Goal: Check status: Check status

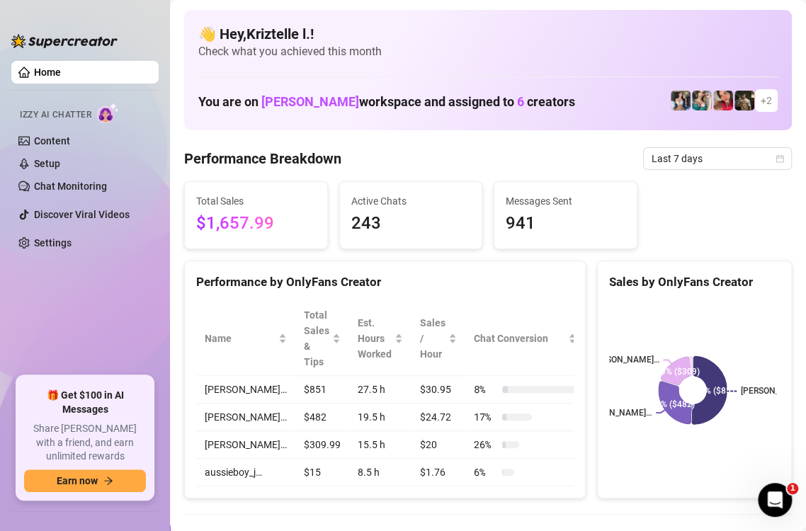
click at [711, 218] on div "Total Sales $1,657.99 Active Chats 243 Messages Sent 941" at bounding box center [487, 215] width 619 height 68
click at [688, 156] on span "Last 7 days" at bounding box center [717, 158] width 132 height 21
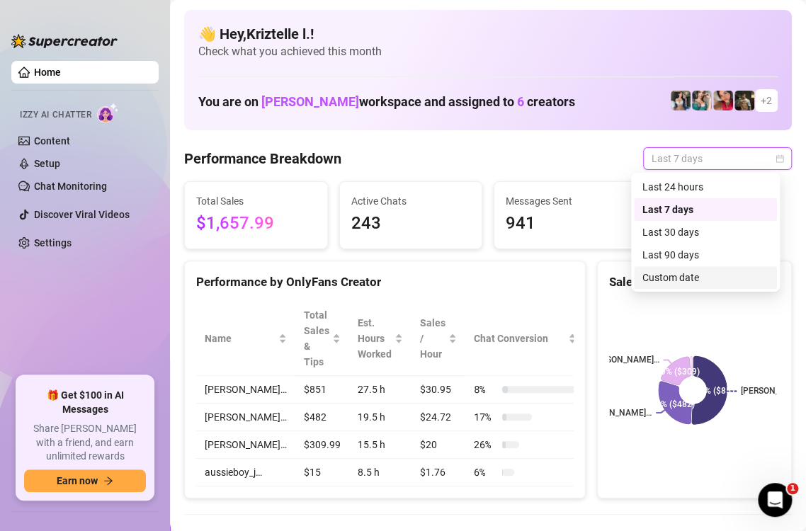
click at [689, 280] on div "Custom date" at bounding box center [705, 278] width 126 height 16
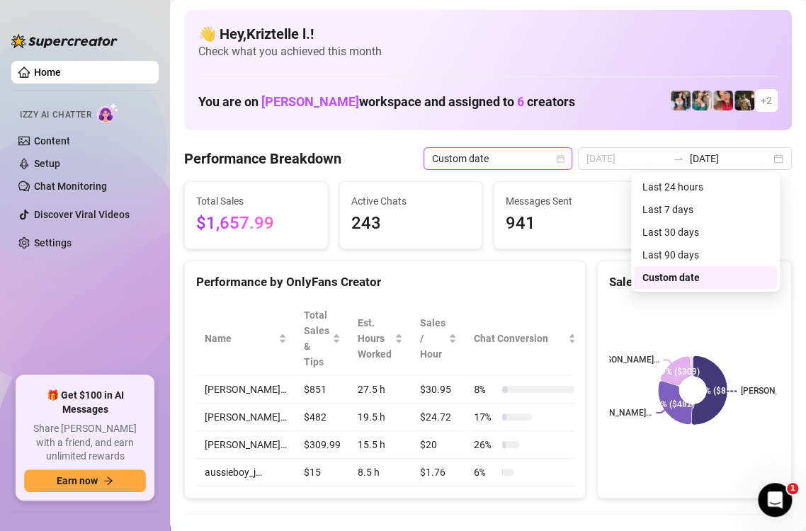
click at [708, 279] on div "Sales by OnlyFans Creator" at bounding box center [694, 282] width 171 height 19
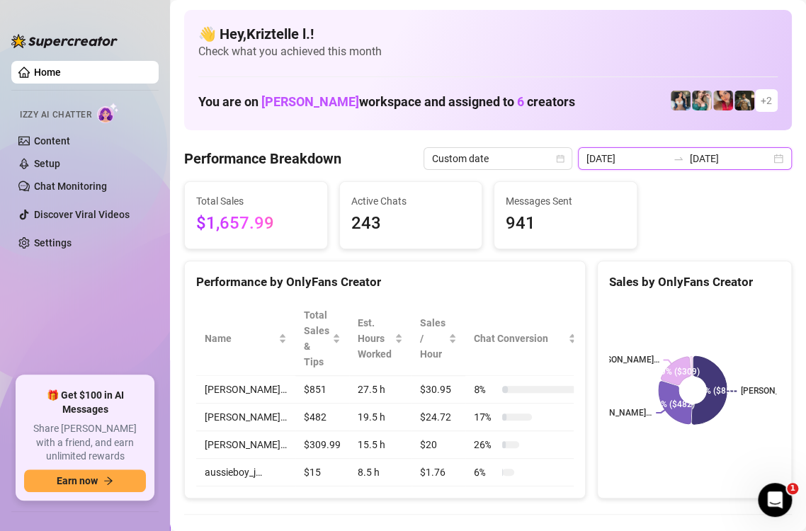
click at [631, 153] on input "[DATE]" at bounding box center [626, 159] width 81 height 16
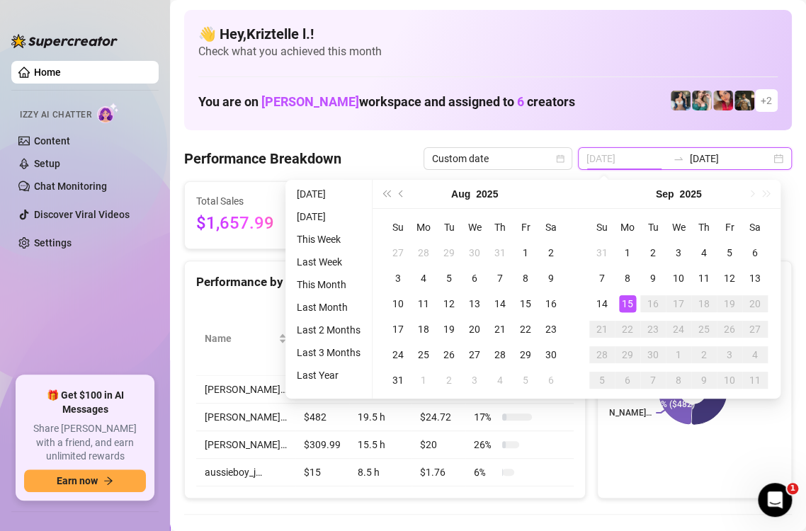
type input "[DATE]"
click at [627, 303] on div "15" at bounding box center [627, 303] width 17 height 17
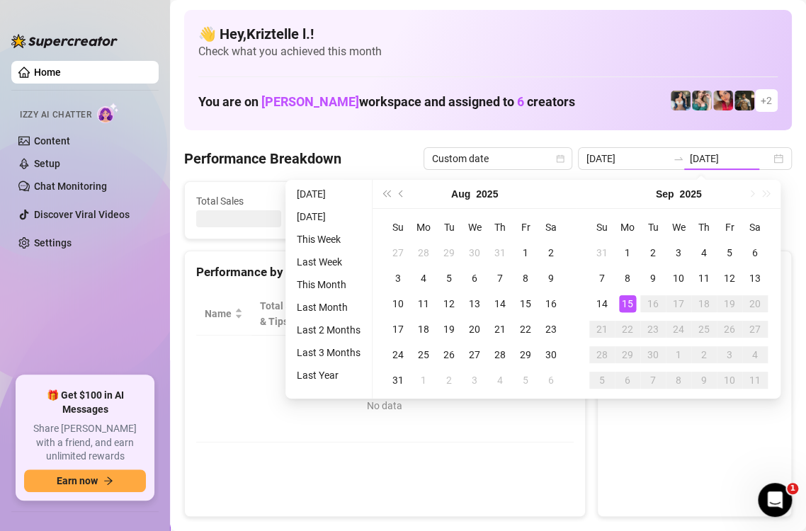
type input "[DATE]"
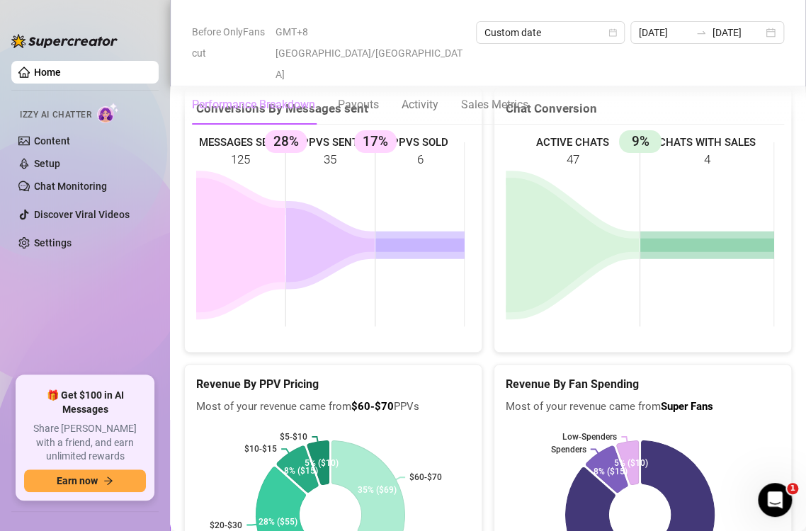
scroll to position [2073, 0]
